Goal: Find specific page/section: Find specific page/section

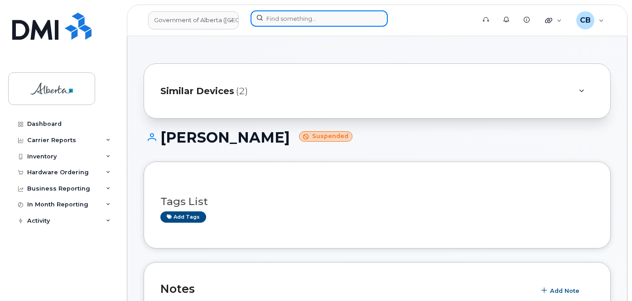
scroll to position [136, 0]
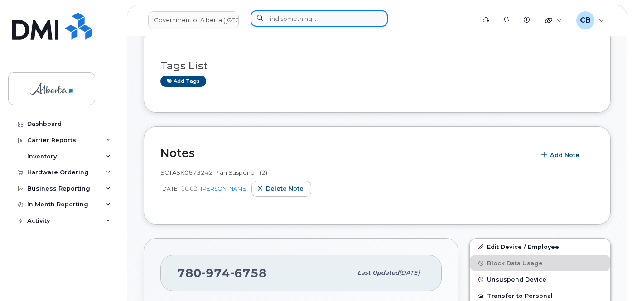
click at [281, 17] on input at bounding box center [318, 18] width 137 height 16
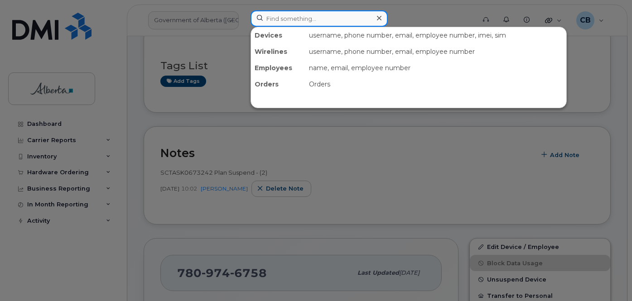
paste input "5873408497"
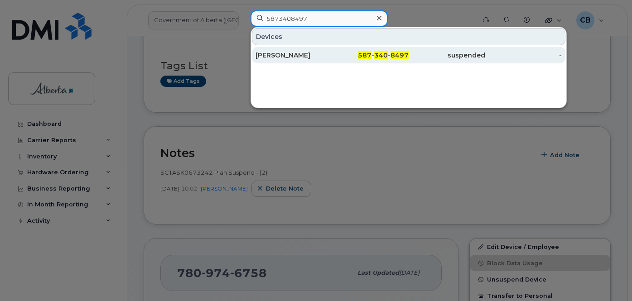
type input "5873408497"
click at [278, 55] on div "[PERSON_NAME]" at bounding box center [293, 55] width 77 height 9
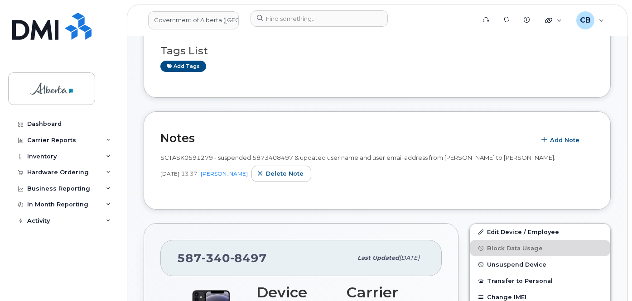
scroll to position [136, 0]
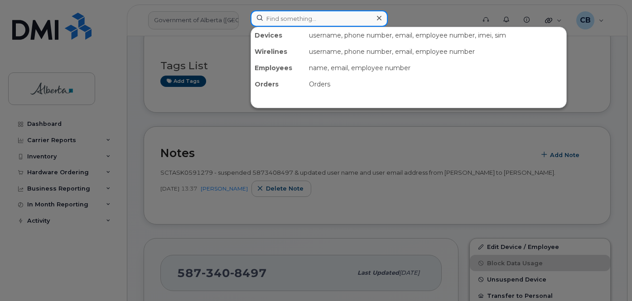
click at [273, 21] on input at bounding box center [318, 18] width 137 height 16
paste input "7802386475"
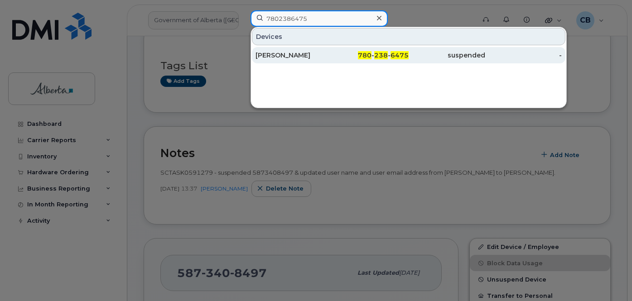
type input "7802386475"
click at [275, 56] on div "Michelle Wozny" at bounding box center [293, 55] width 77 height 9
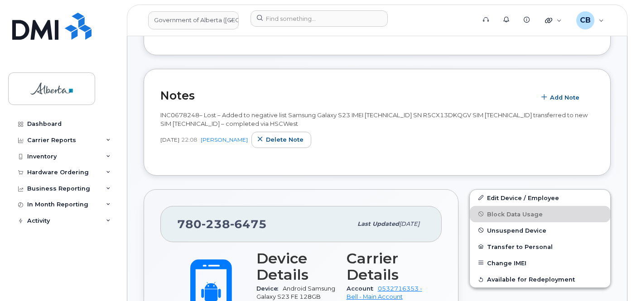
scroll to position [181, 0]
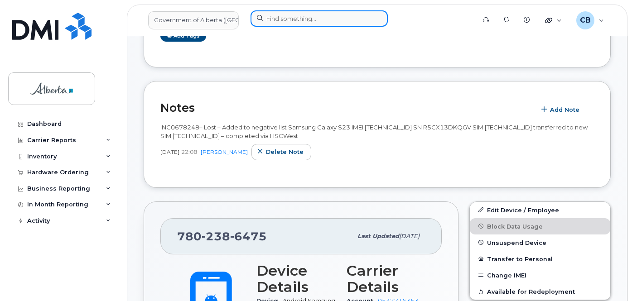
click at [299, 18] on input at bounding box center [318, 18] width 137 height 16
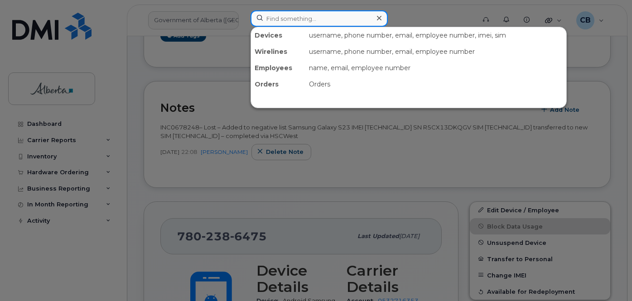
paste input "5875887232"
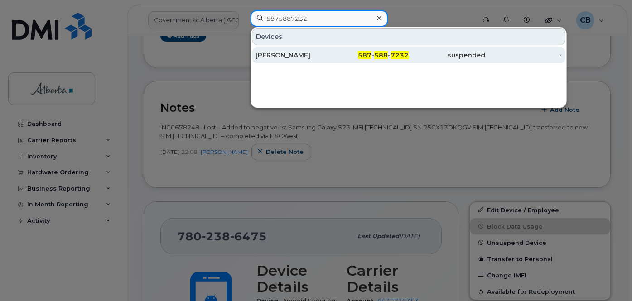
type input "5875887232"
click at [281, 54] on div "David Moore" at bounding box center [293, 55] width 77 height 9
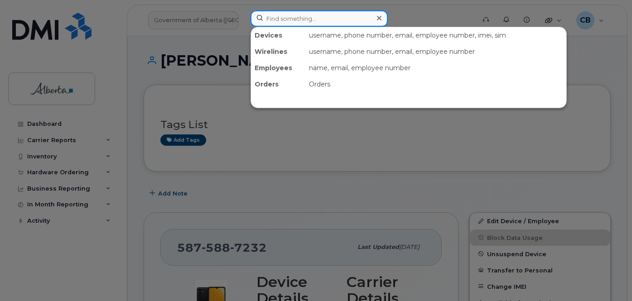
click at [295, 16] on input at bounding box center [318, 18] width 137 height 16
paste input "5873388329"
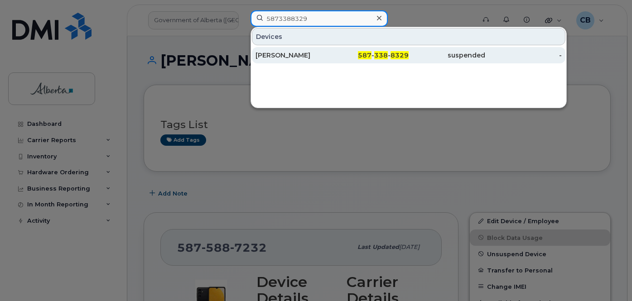
type input "5873388329"
click at [281, 53] on div "[PERSON_NAME]" at bounding box center [293, 55] width 77 height 9
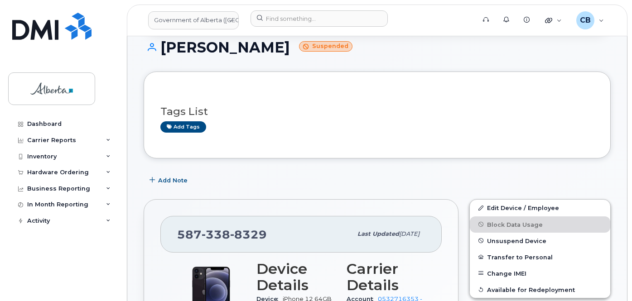
scroll to position [91, 0]
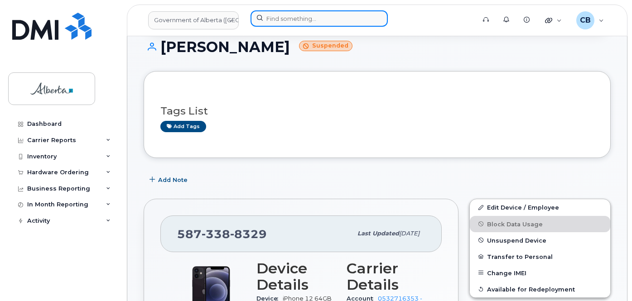
click at [289, 13] on input at bounding box center [318, 18] width 137 height 16
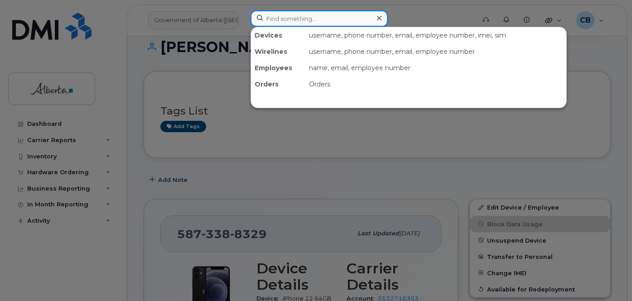
paste input "5879908607"
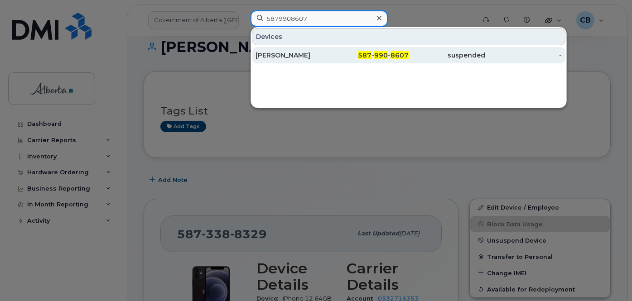
type input "5879908607"
click at [286, 53] on div "Tracy Johansson" at bounding box center [293, 55] width 77 height 9
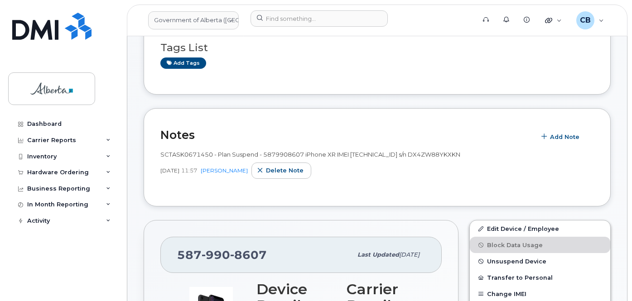
scroll to position [91, 0]
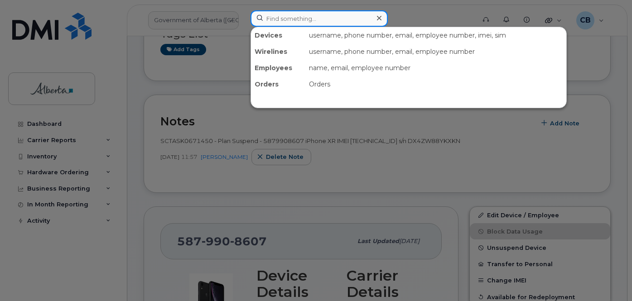
click at [301, 13] on input at bounding box center [318, 18] width 137 height 16
paste input "7802171861"
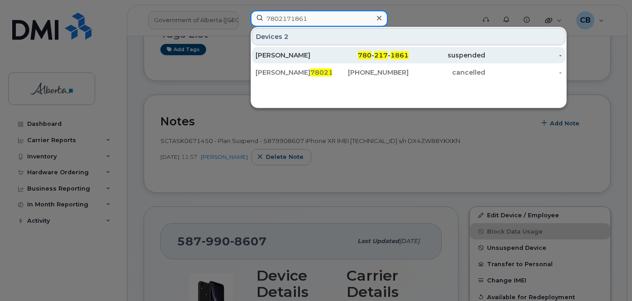
type input "7802171861"
click at [283, 52] on div "[PERSON_NAME]" at bounding box center [293, 55] width 77 height 9
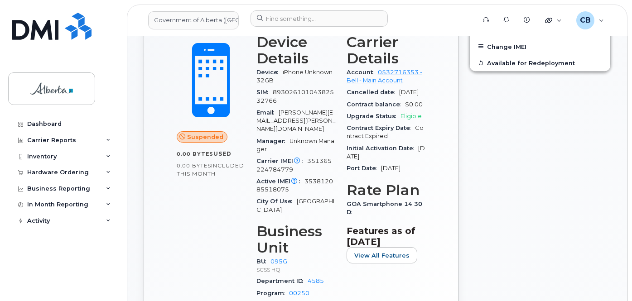
scroll to position [272, 0]
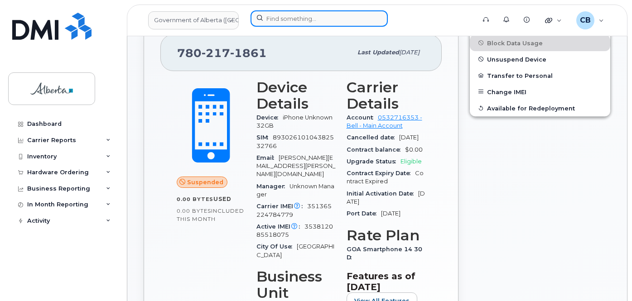
click at [271, 17] on input at bounding box center [318, 18] width 137 height 16
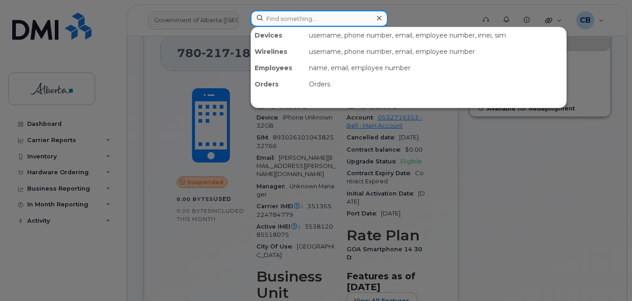
paste input "7802385725"
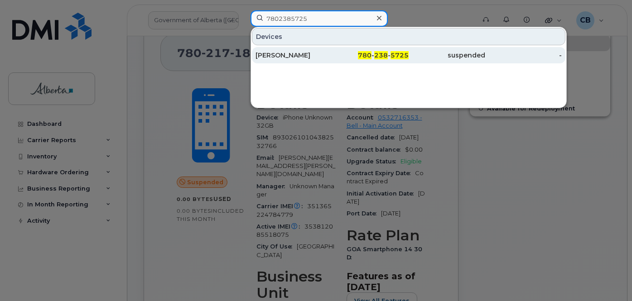
type input "7802385725"
click at [284, 53] on div "Garrick Donaldson" at bounding box center [293, 55] width 77 height 9
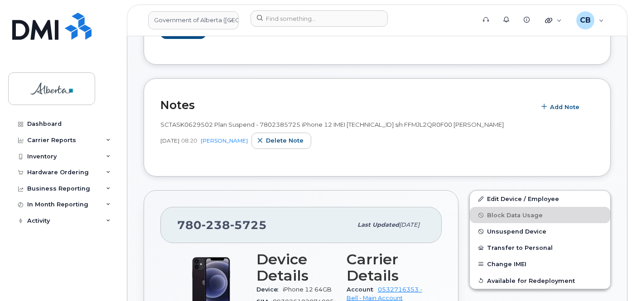
scroll to position [181, 0]
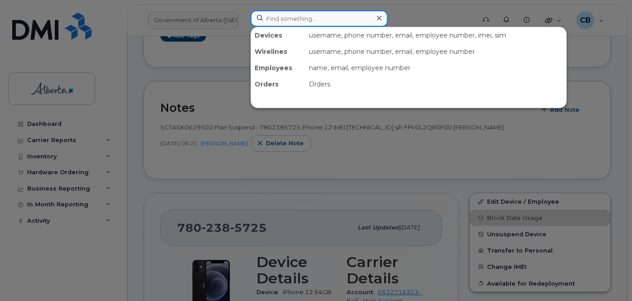
click at [268, 20] on input at bounding box center [318, 18] width 137 height 16
paste input "7805127141"
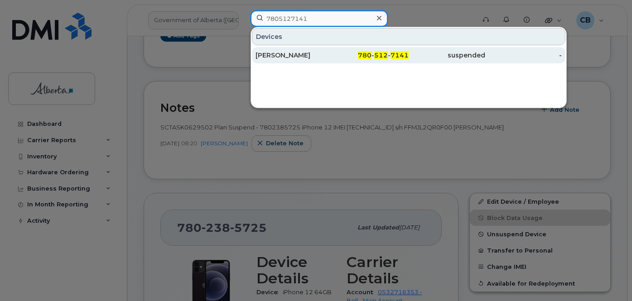
type input "7805127141"
click at [276, 54] on div "Katherine Haskell" at bounding box center [293, 55] width 77 height 9
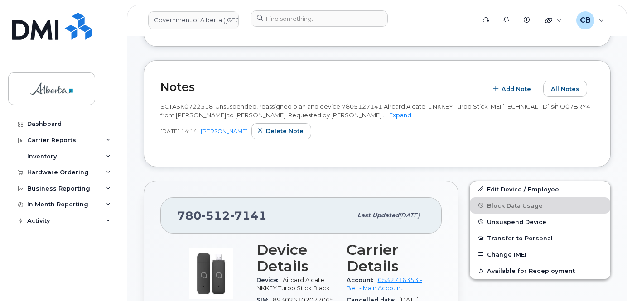
scroll to position [136, 0]
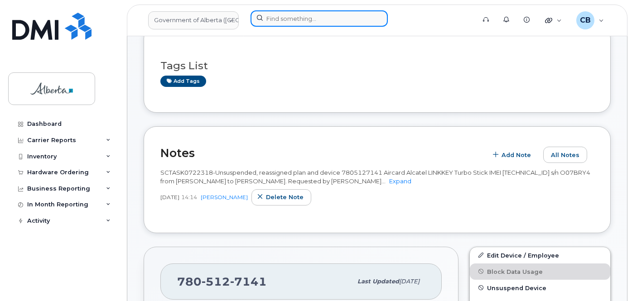
click at [268, 17] on input at bounding box center [318, 18] width 137 height 16
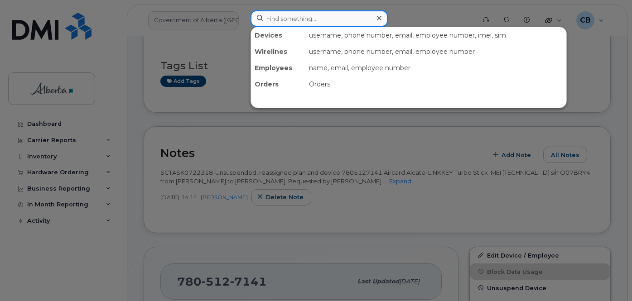
paste input "5873412725"
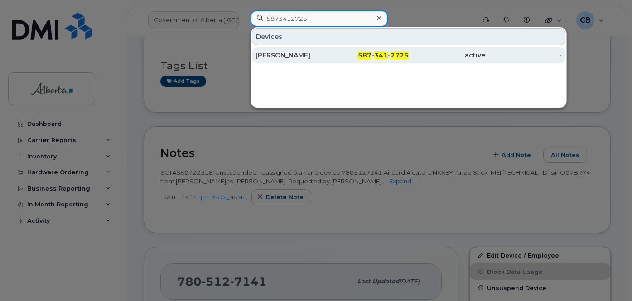
type input "5873412725"
click at [287, 56] on div "Badiya Mohammed" at bounding box center [293, 55] width 77 height 9
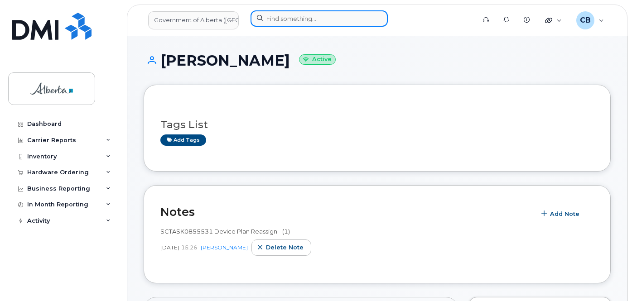
click at [306, 18] on input at bounding box center [318, 18] width 137 height 16
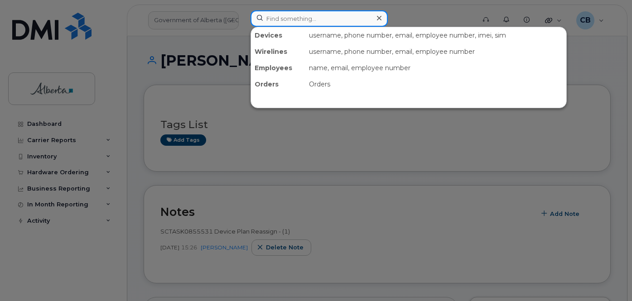
paste input "7802787316"
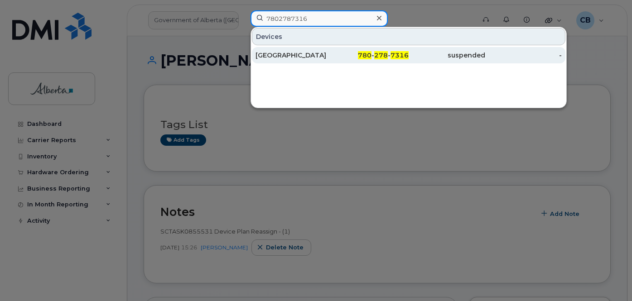
type input "7802787316"
click at [286, 52] on div "Ds Park Plaza 7" at bounding box center [293, 55] width 77 height 9
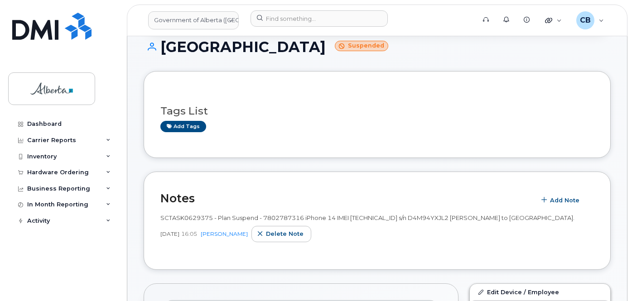
scroll to position [136, 0]
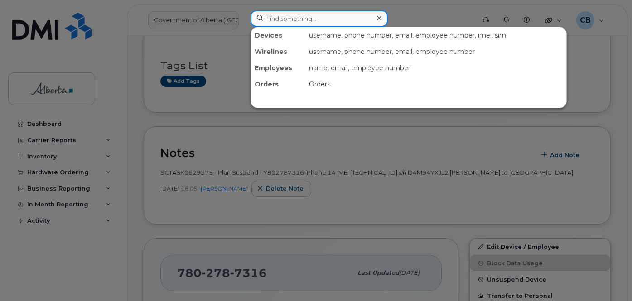
click at [270, 19] on input at bounding box center [318, 18] width 137 height 16
paste input "5873376468"
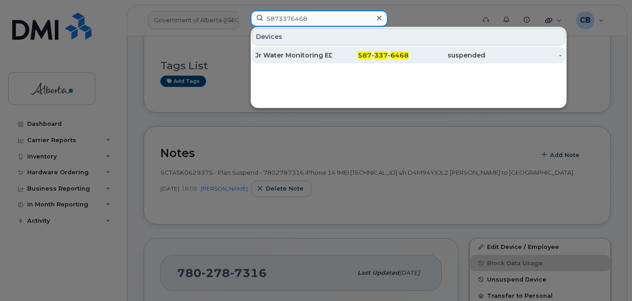
type input "5873376468"
click at [280, 50] on div "Jr Water Monitoring EDTN 02" at bounding box center [293, 55] width 77 height 16
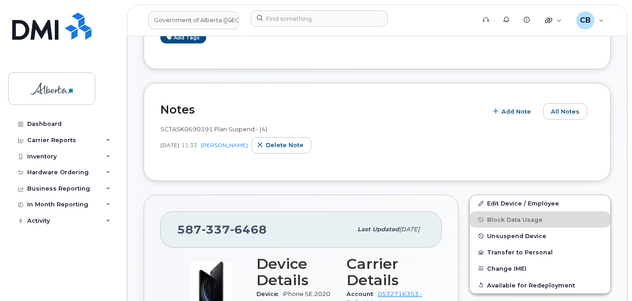
scroll to position [168, 0]
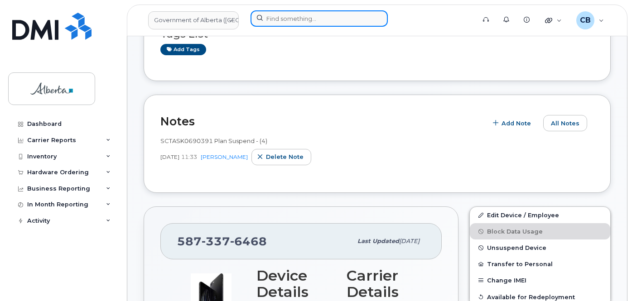
click at [283, 15] on input at bounding box center [318, 18] width 137 height 16
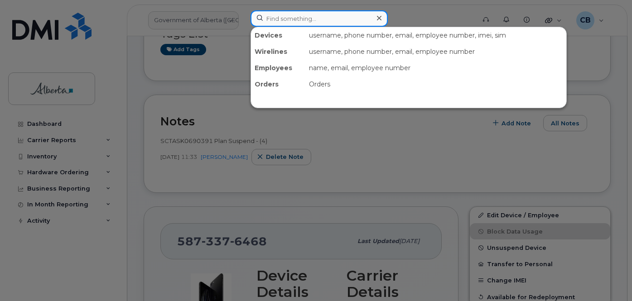
paste input "7802199722"
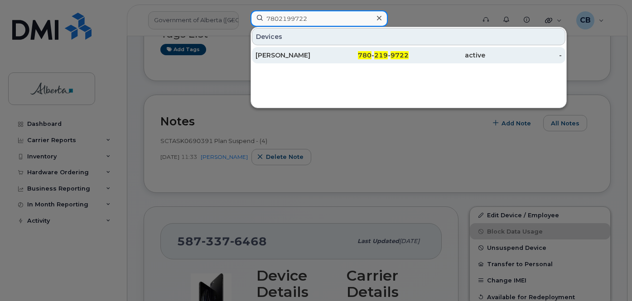
type input "7802199722"
click at [282, 54] on div "[PERSON_NAME]" at bounding box center [293, 55] width 77 height 9
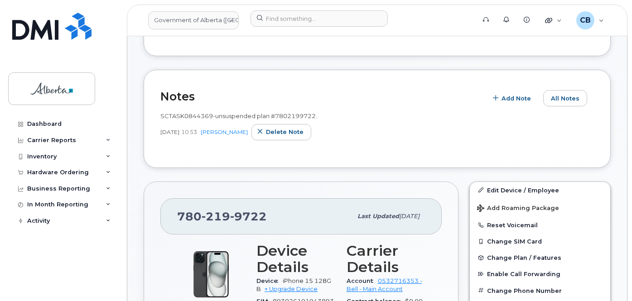
scroll to position [181, 0]
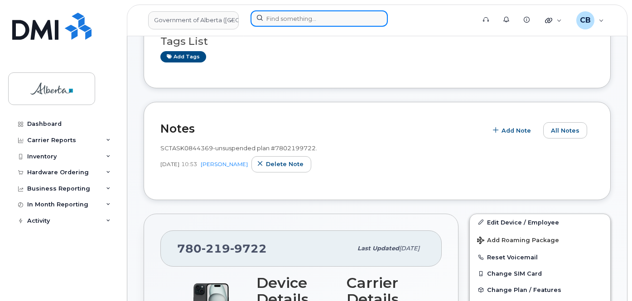
click at [271, 16] on input at bounding box center [318, 18] width 137 height 16
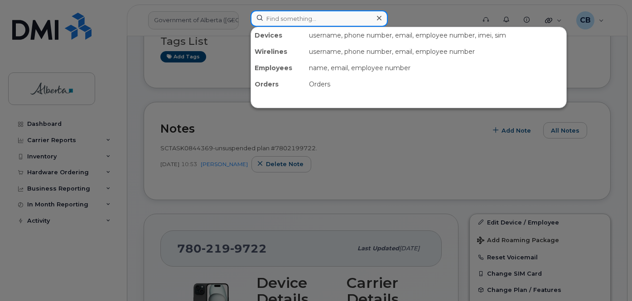
paste input "7806255042"
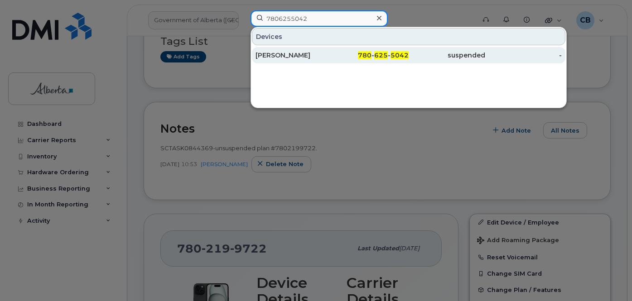
type input "7806255042"
click at [284, 52] on div "Scott Braun" at bounding box center [293, 55] width 77 height 9
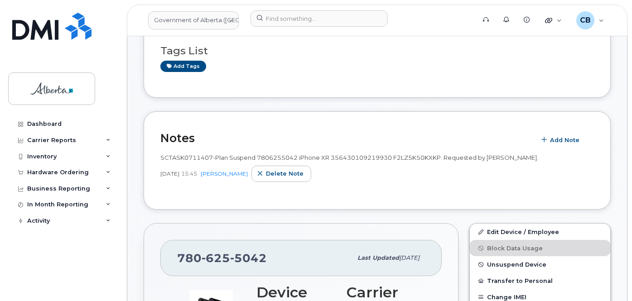
scroll to position [136, 0]
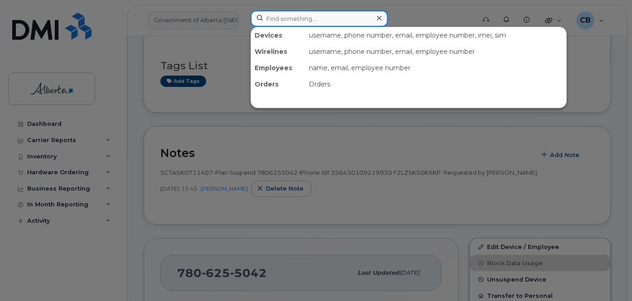
click at [301, 20] on input at bounding box center [318, 18] width 137 height 16
paste input "7809180366"
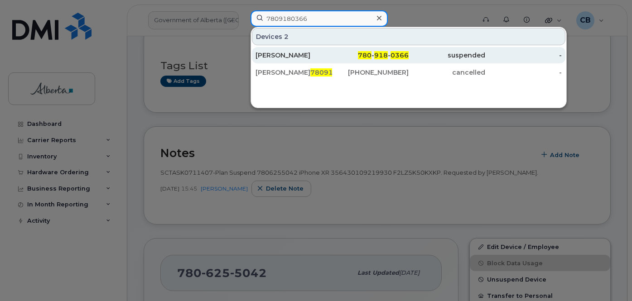
type input "7809180366"
click at [277, 52] on div "[PERSON_NAME]" at bounding box center [293, 55] width 77 height 9
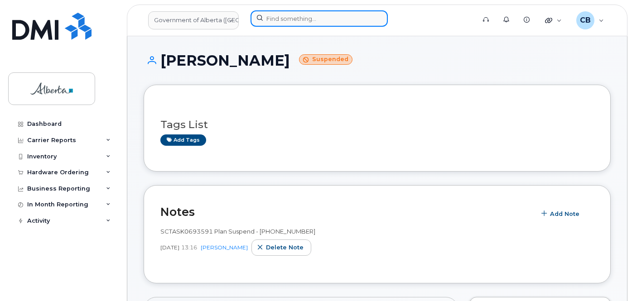
click at [277, 13] on input at bounding box center [318, 18] width 137 height 16
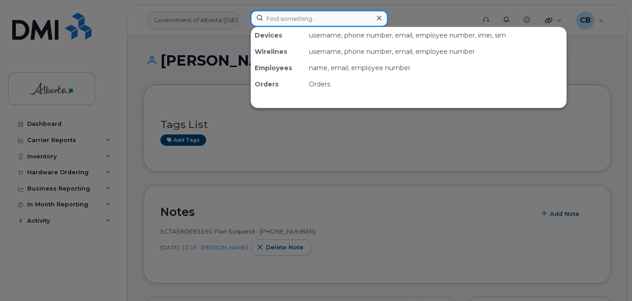
paste input "5873361519"
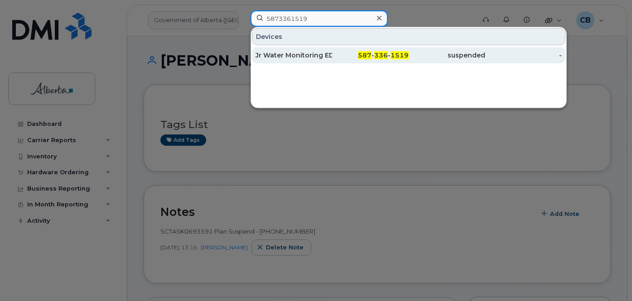
type input "5873361519"
click at [284, 53] on div "Jr Water Monitoring EDTN 01" at bounding box center [293, 55] width 77 height 9
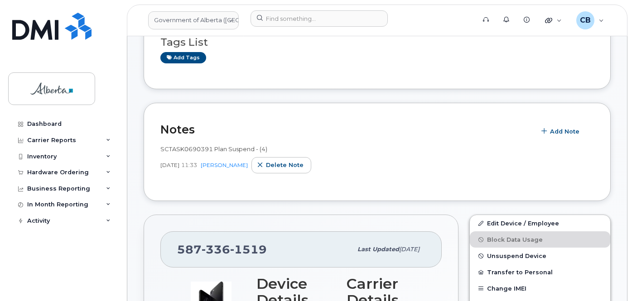
scroll to position [136, 0]
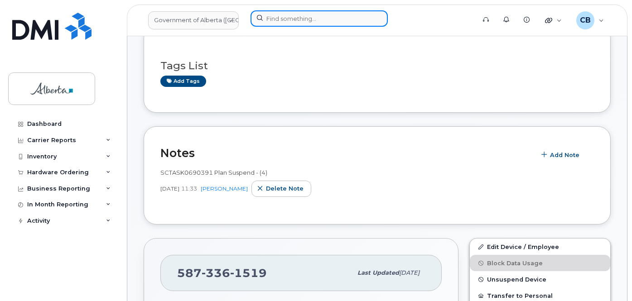
click at [301, 18] on input at bounding box center [318, 18] width 137 height 16
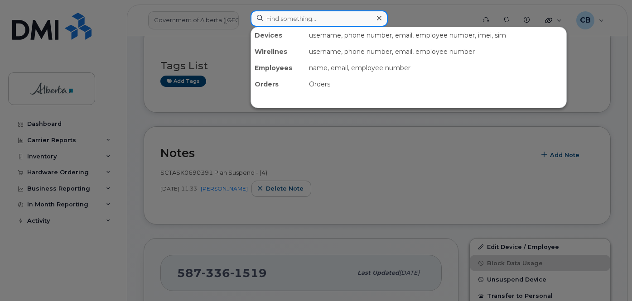
paste input "7803404925"
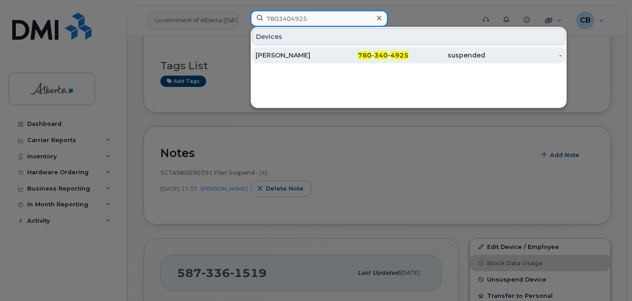
type input "7803404925"
click at [277, 52] on div "[PERSON_NAME]" at bounding box center [293, 55] width 77 height 9
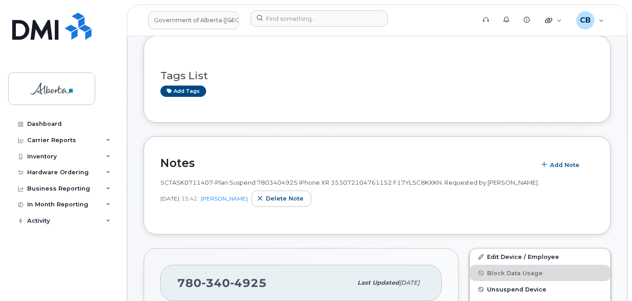
scroll to position [45, 0]
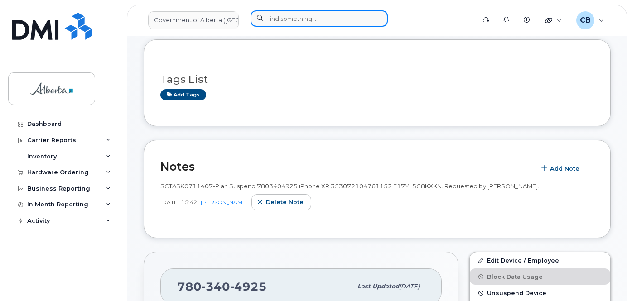
click at [264, 15] on input at bounding box center [318, 18] width 137 height 16
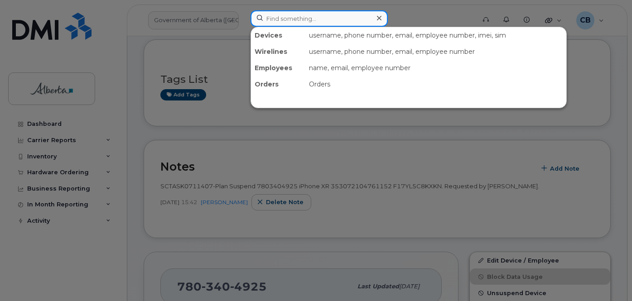
paste input "7803402757"
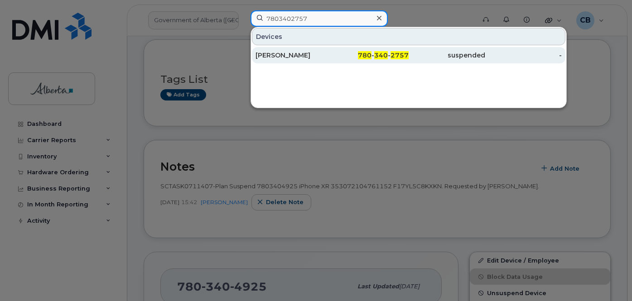
type input "7803402757"
click at [268, 56] on div "[PERSON_NAME]" at bounding box center [293, 55] width 77 height 9
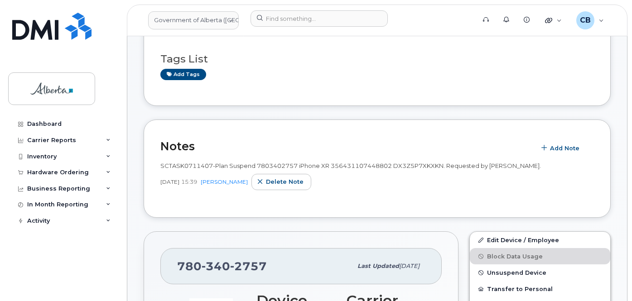
scroll to position [129, 0]
